Goal: Information Seeking & Learning: Find contact information

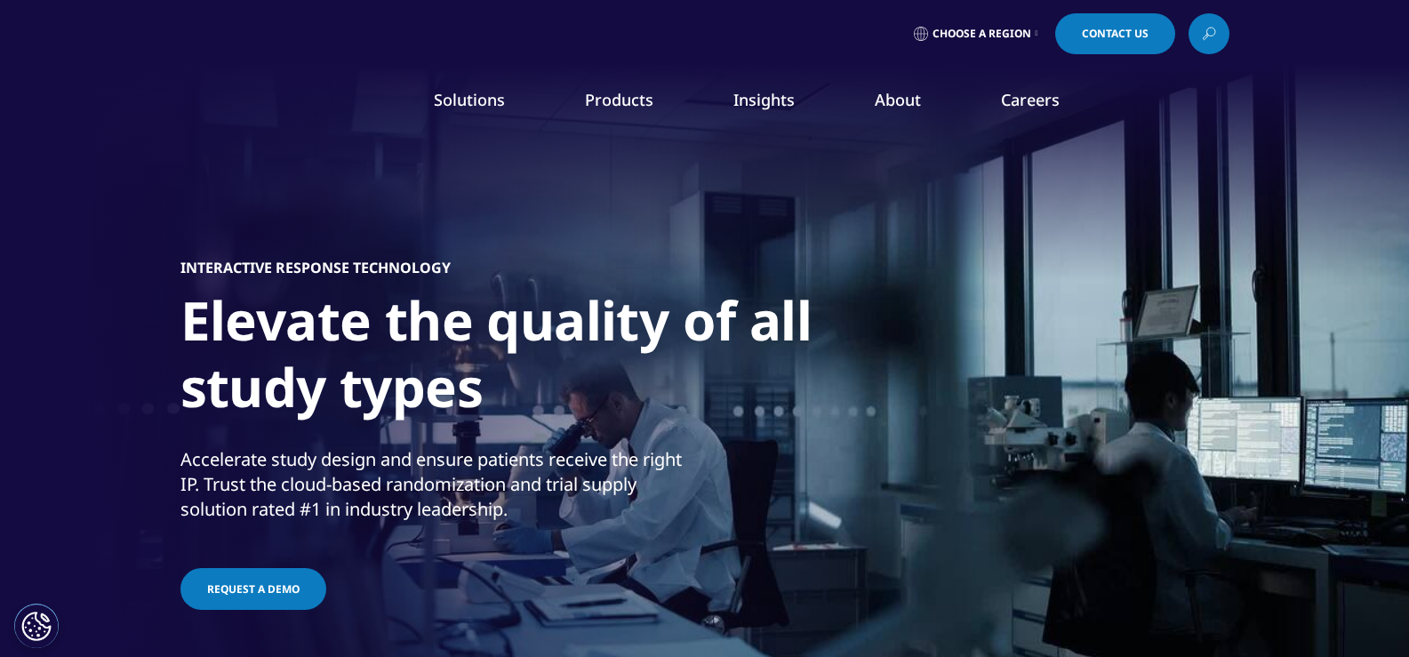
drag, startPoint x: 1156, startPoint y: 488, endPoint x: 1139, endPoint y: 440, distance: 50.9
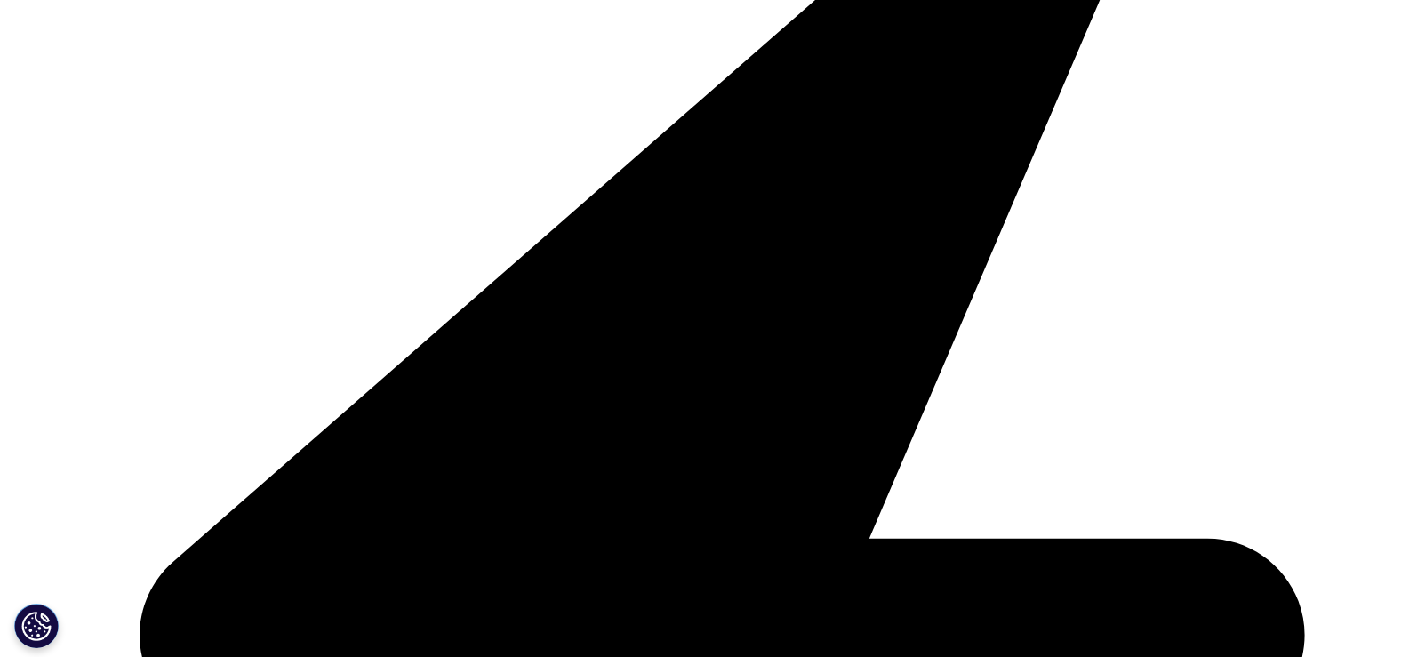
scroll to position [4712, 0]
